Goal: Information Seeking & Learning: Learn about a topic

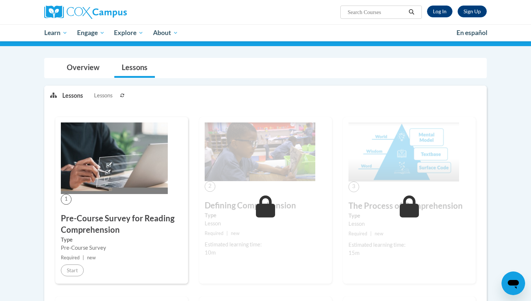
scroll to position [67, 0]
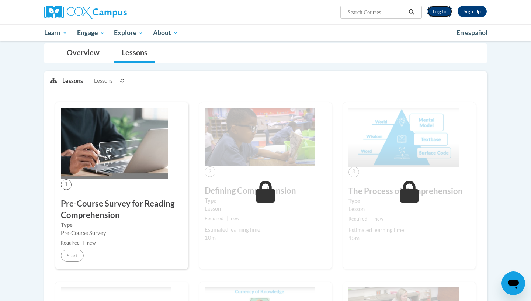
click at [447, 13] on link "Log In" at bounding box center [439, 12] width 25 height 12
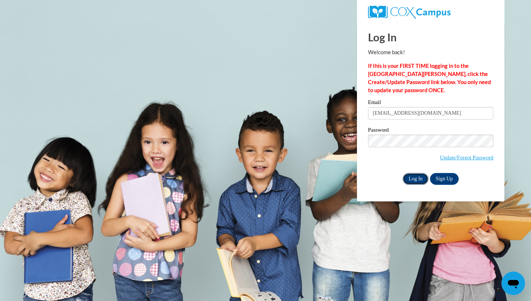
click at [411, 176] on input "Log In" at bounding box center [416, 179] width 26 height 12
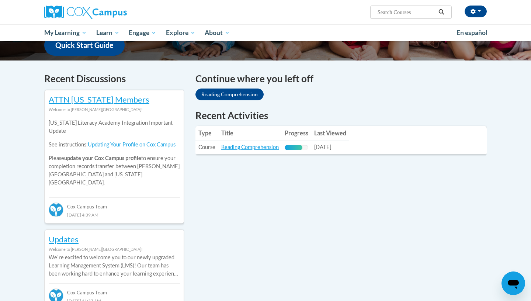
scroll to position [177, 0]
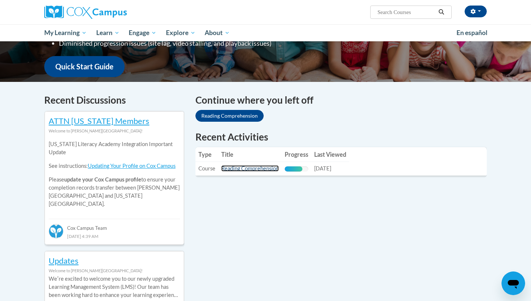
click at [258, 169] on link "Reading Comprehension" at bounding box center [250, 168] width 58 height 6
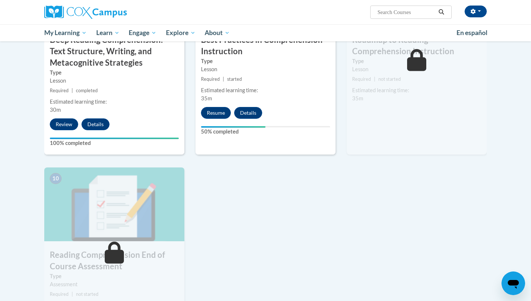
scroll to position [657, 0]
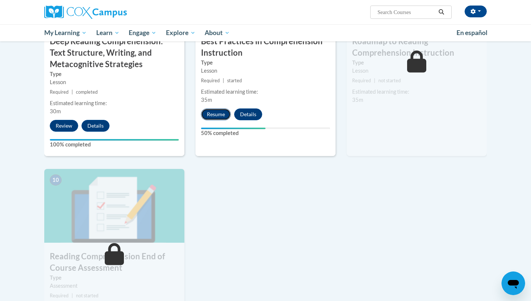
click at [217, 115] on button "Resume" at bounding box center [216, 114] width 30 height 12
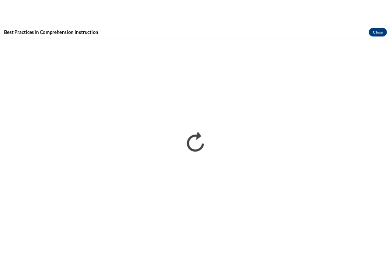
scroll to position [0, 0]
